Goal: Task Accomplishment & Management: Use online tool/utility

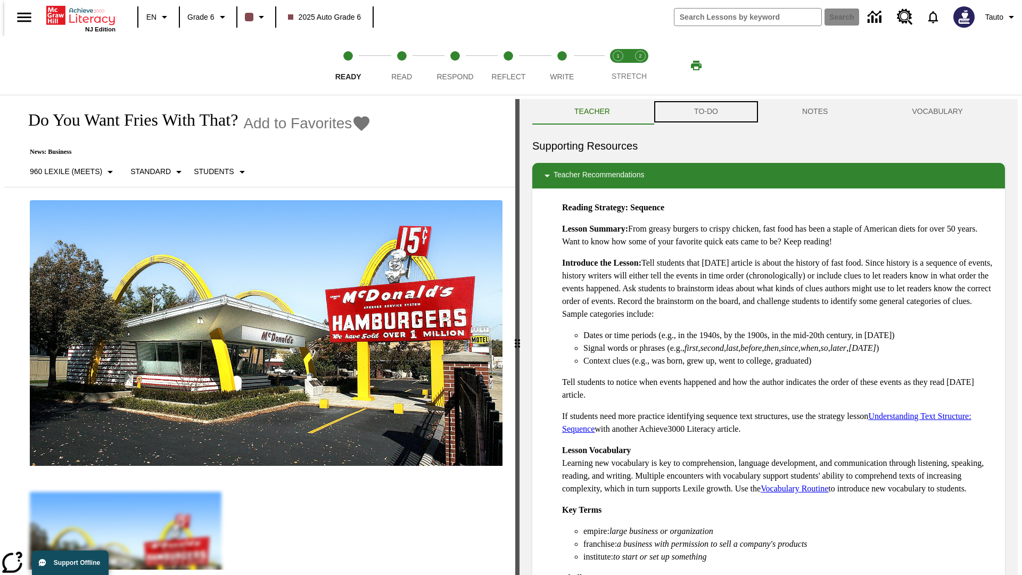
click at [706, 112] on button "TO-DO" at bounding box center [706, 112] width 108 height 26
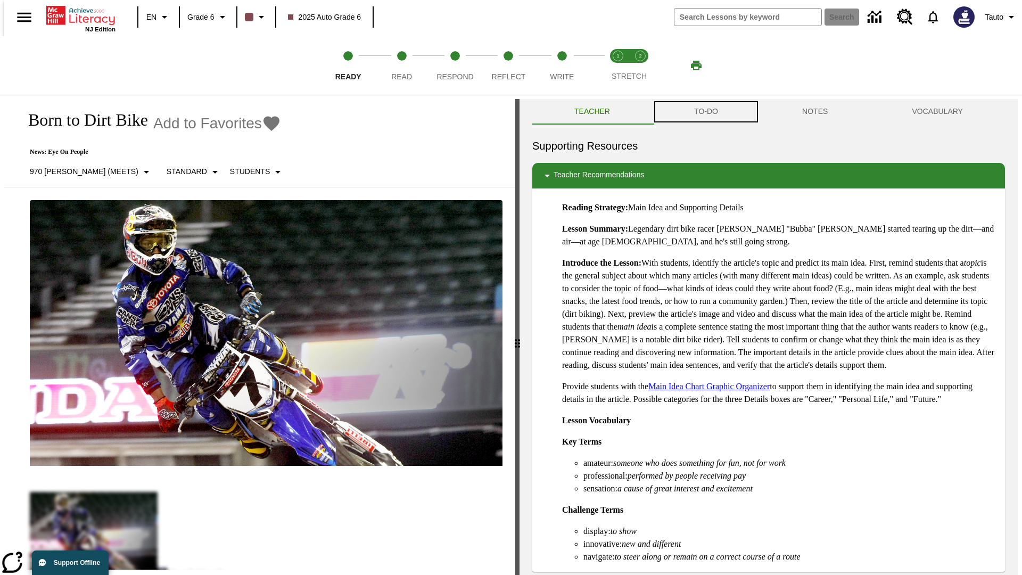
click at [706, 112] on button "TO-DO" at bounding box center [706, 112] width 108 height 26
